Goal: Navigation & Orientation: Find specific page/section

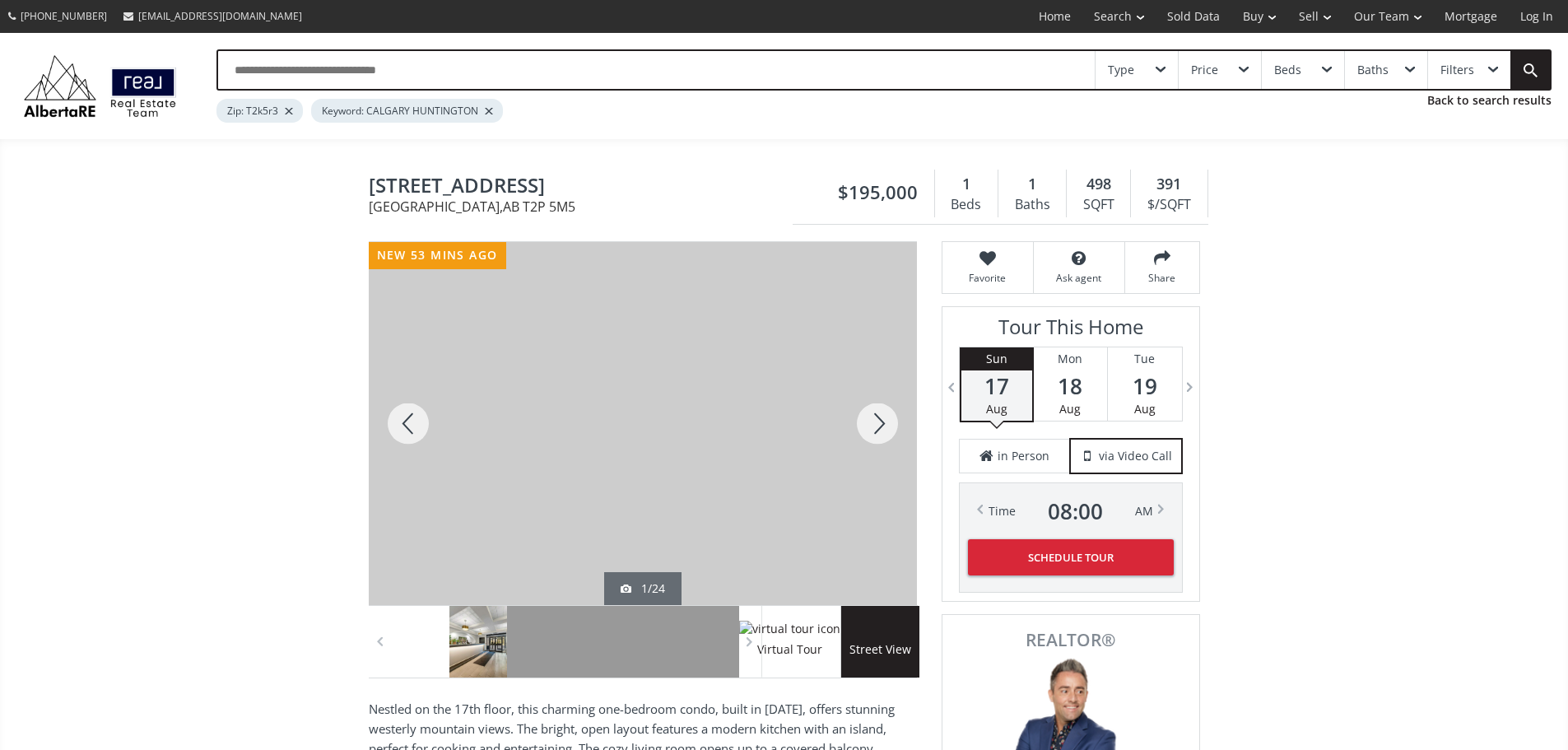
click at [484, 665] on div at bounding box center [477, 642] width 58 height 72
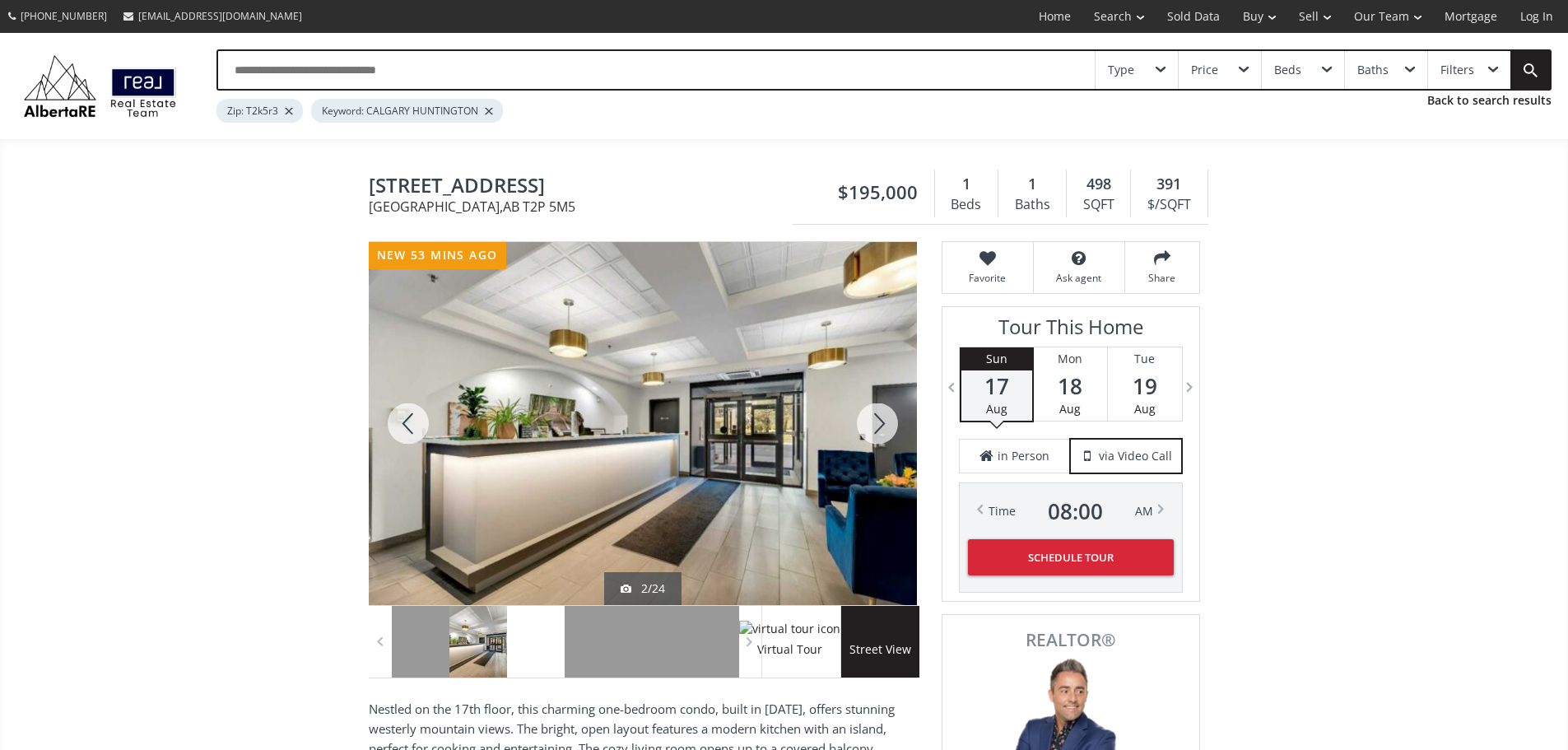
click at [539, 661] on div at bounding box center [535, 642] width 58 height 72
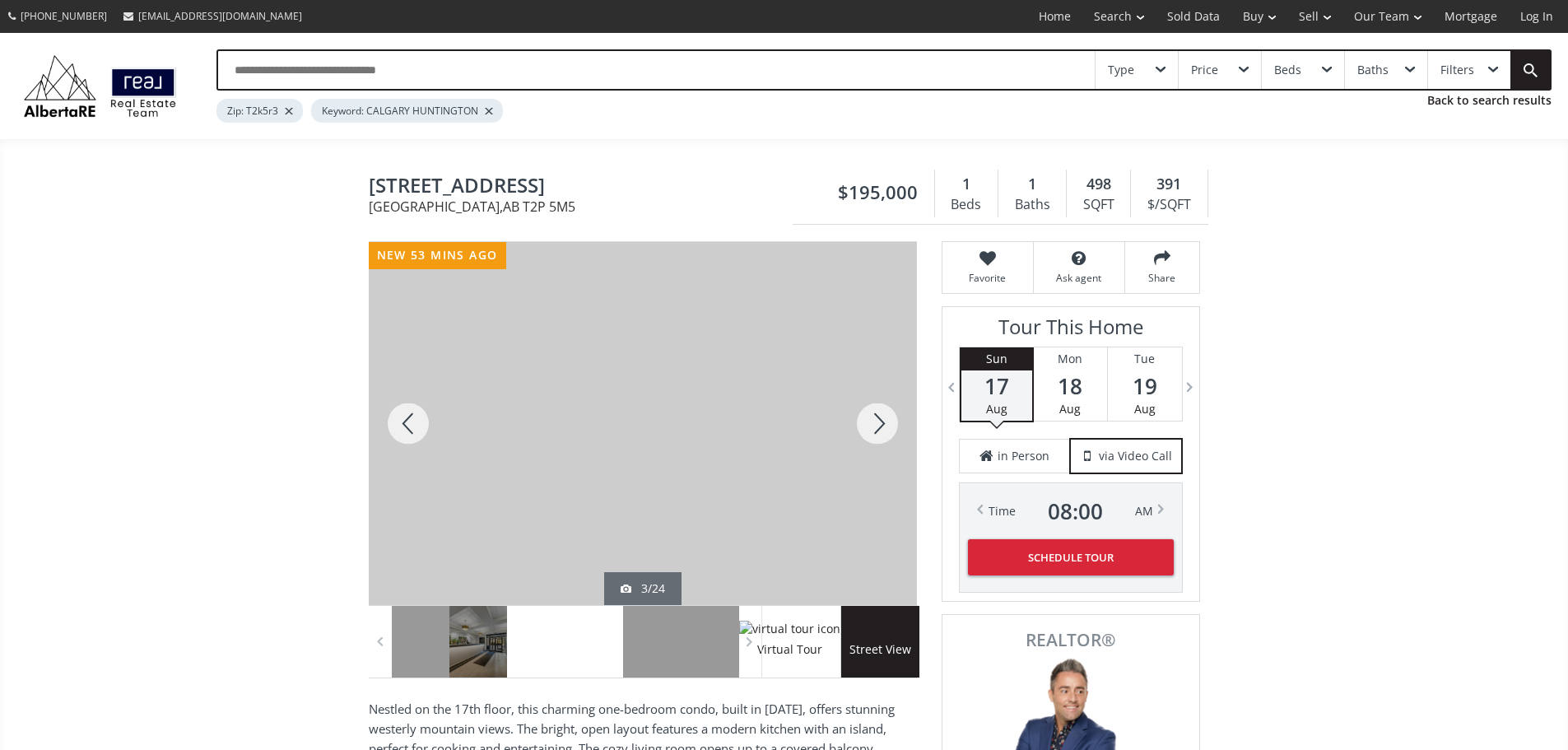
click at [590, 669] on div at bounding box center [593, 642] width 58 height 72
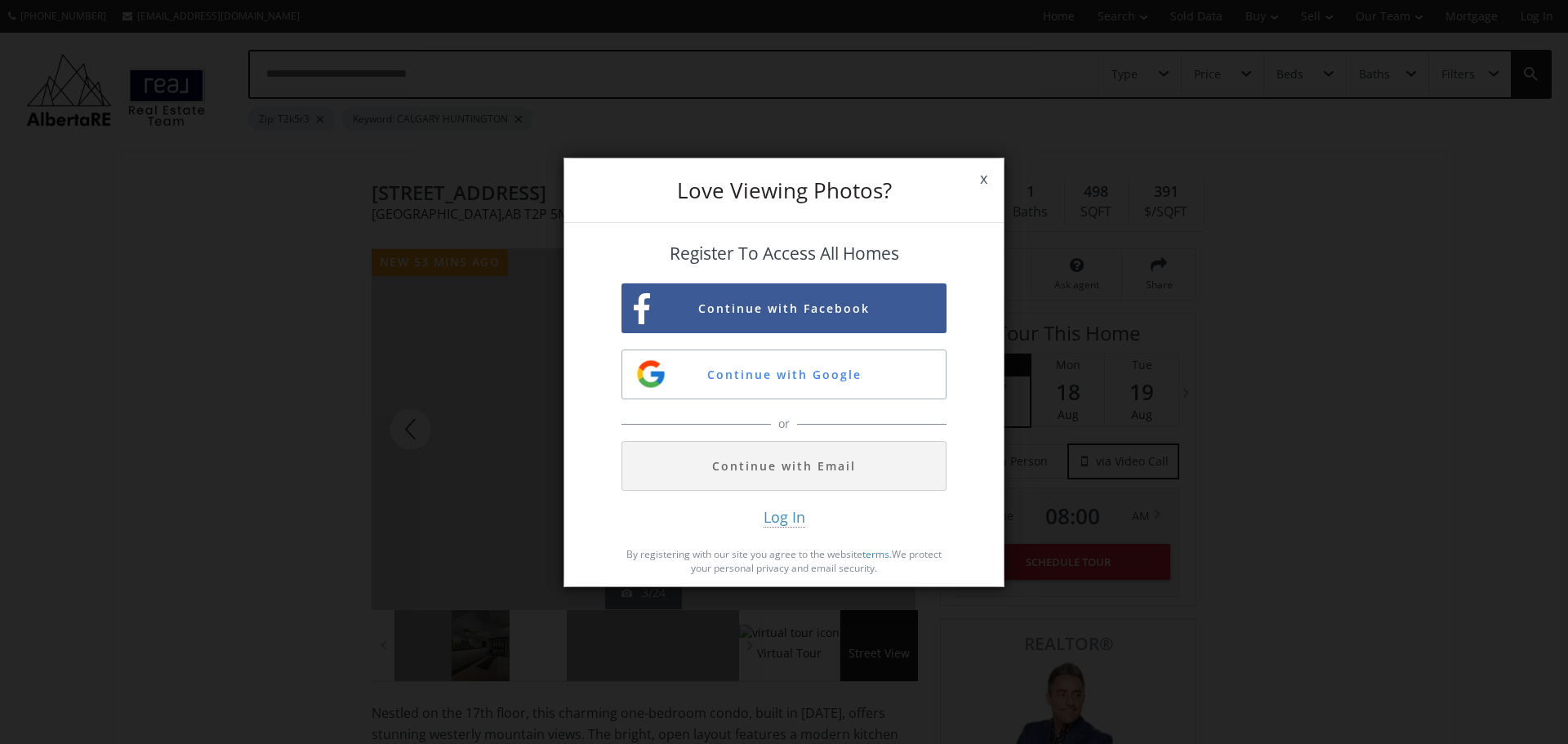
click at [980, 178] on span "x" at bounding box center [983, 178] width 40 height 46
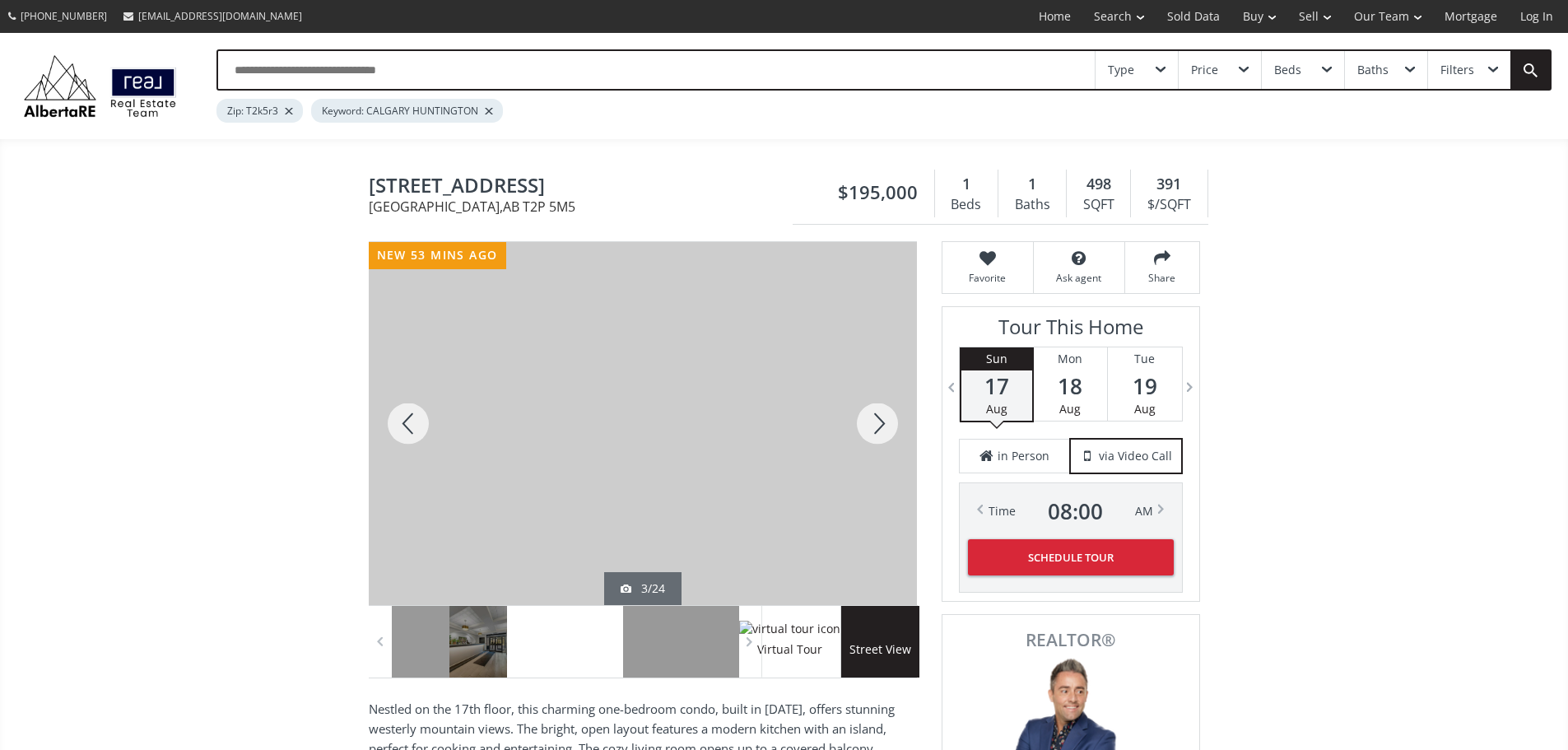
click at [611, 652] on div at bounding box center [593, 642] width 58 height 72
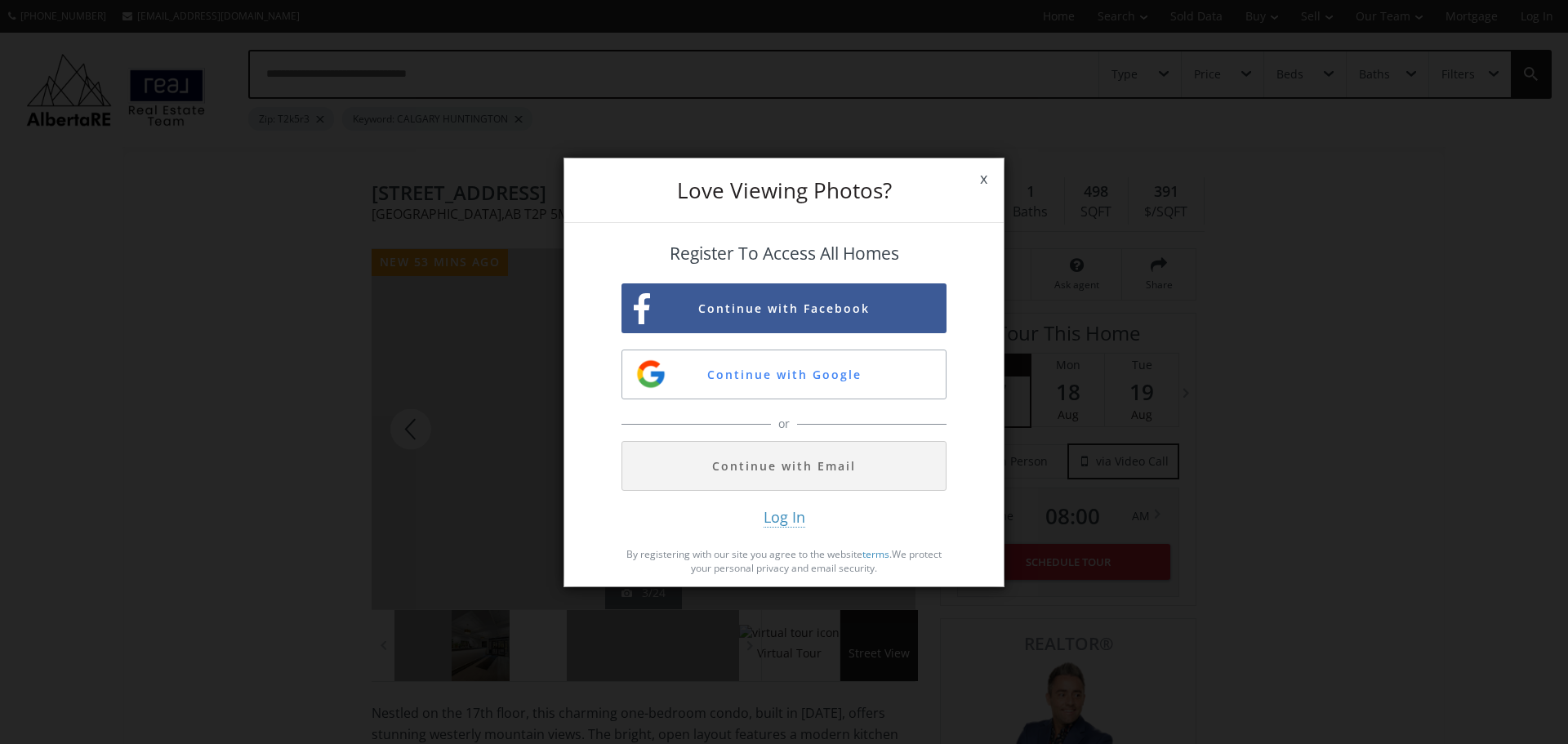
click at [976, 169] on span "x" at bounding box center [983, 178] width 40 height 46
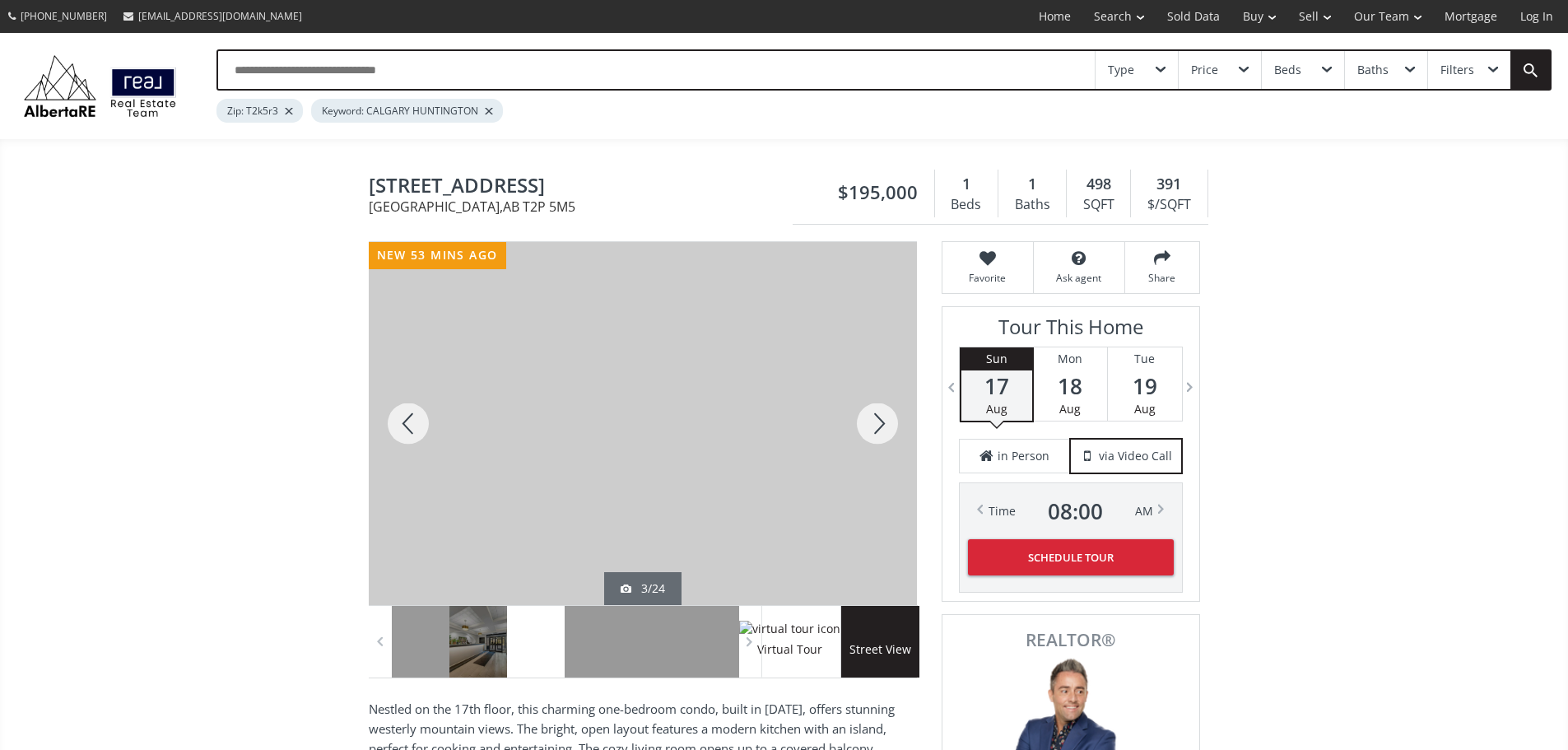
click at [879, 424] on div at bounding box center [877, 423] width 79 height 363
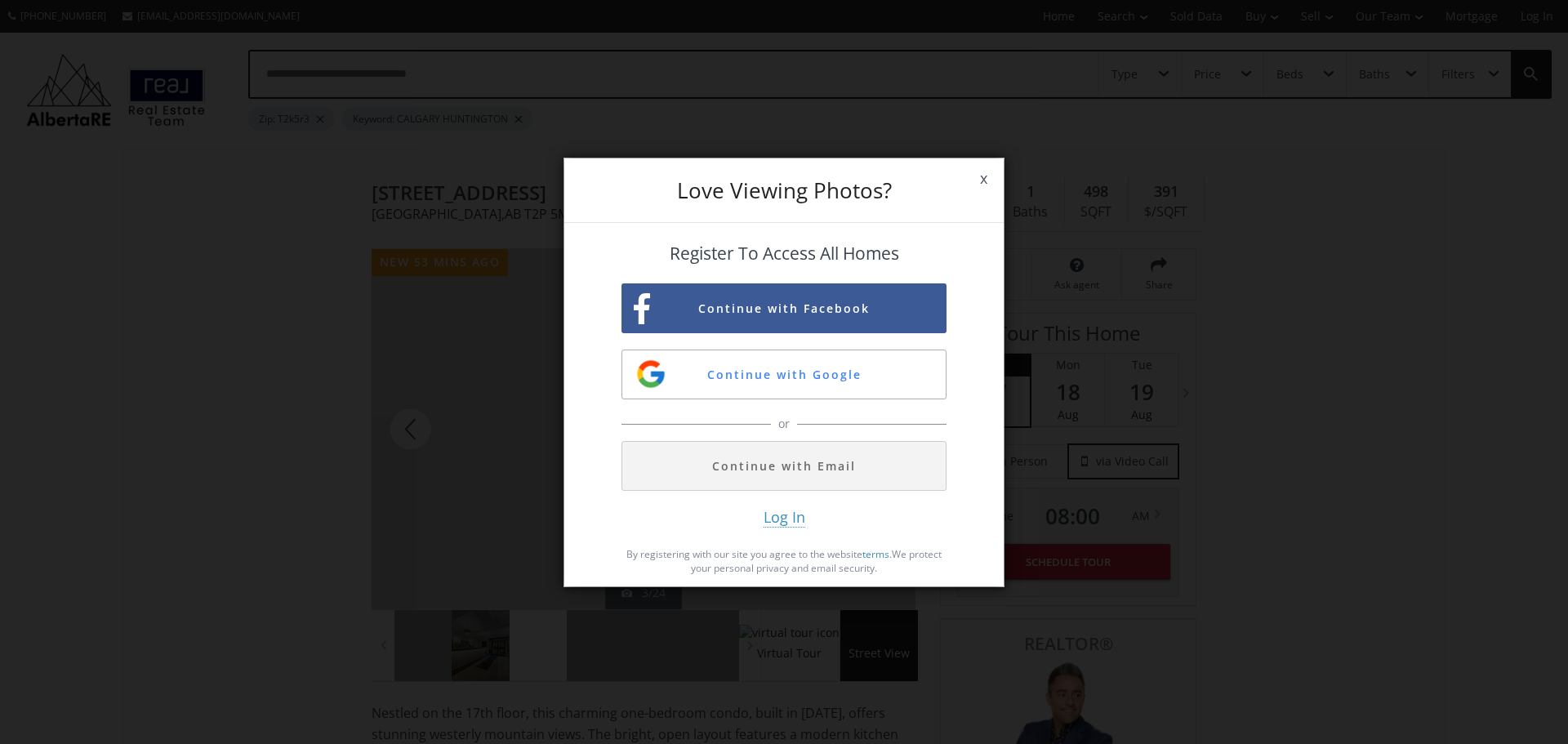
click at [975, 176] on span "x" at bounding box center [983, 178] width 40 height 46
